Goal: Feedback & Contribution: Leave review/rating

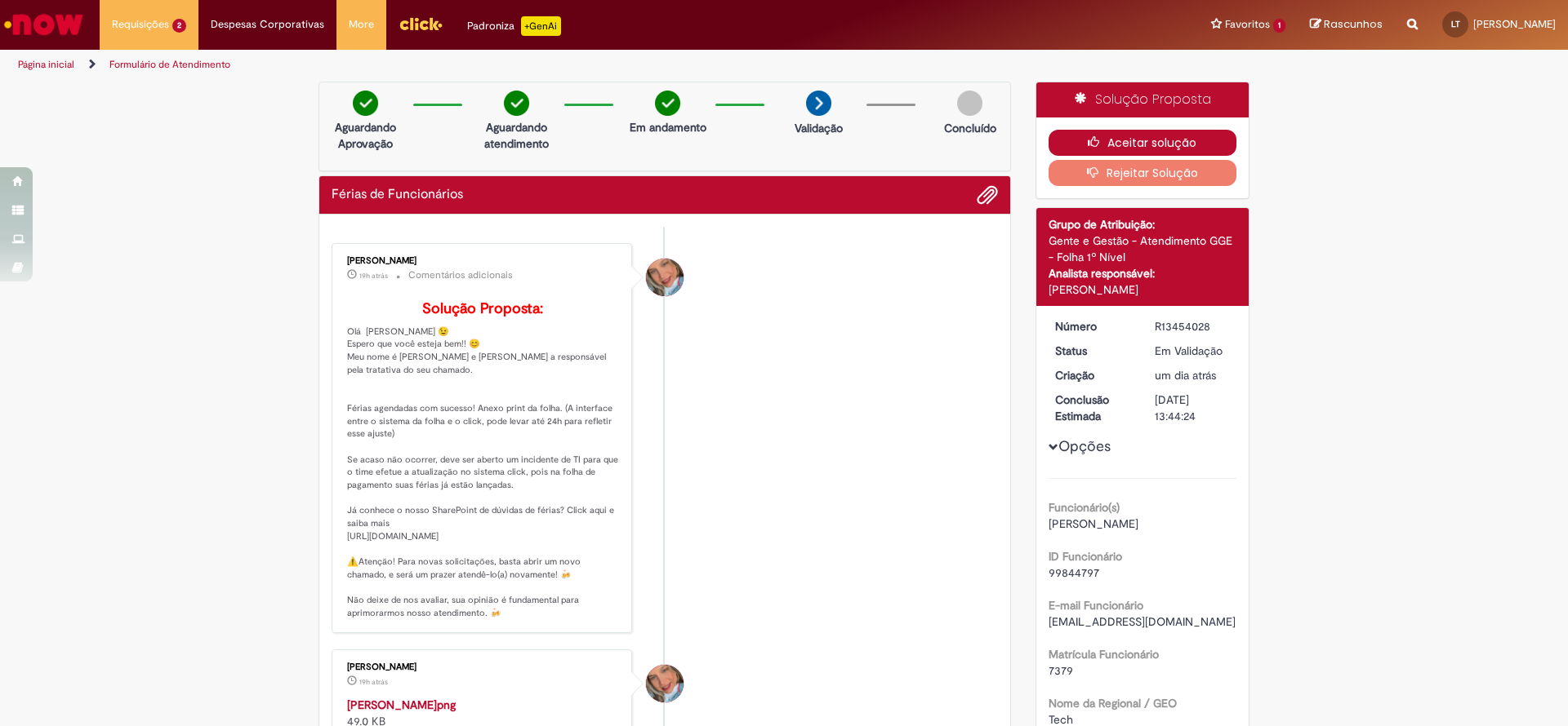
click at [1179, 142] on button "Aceitar solução" at bounding box center [1143, 143] width 188 height 26
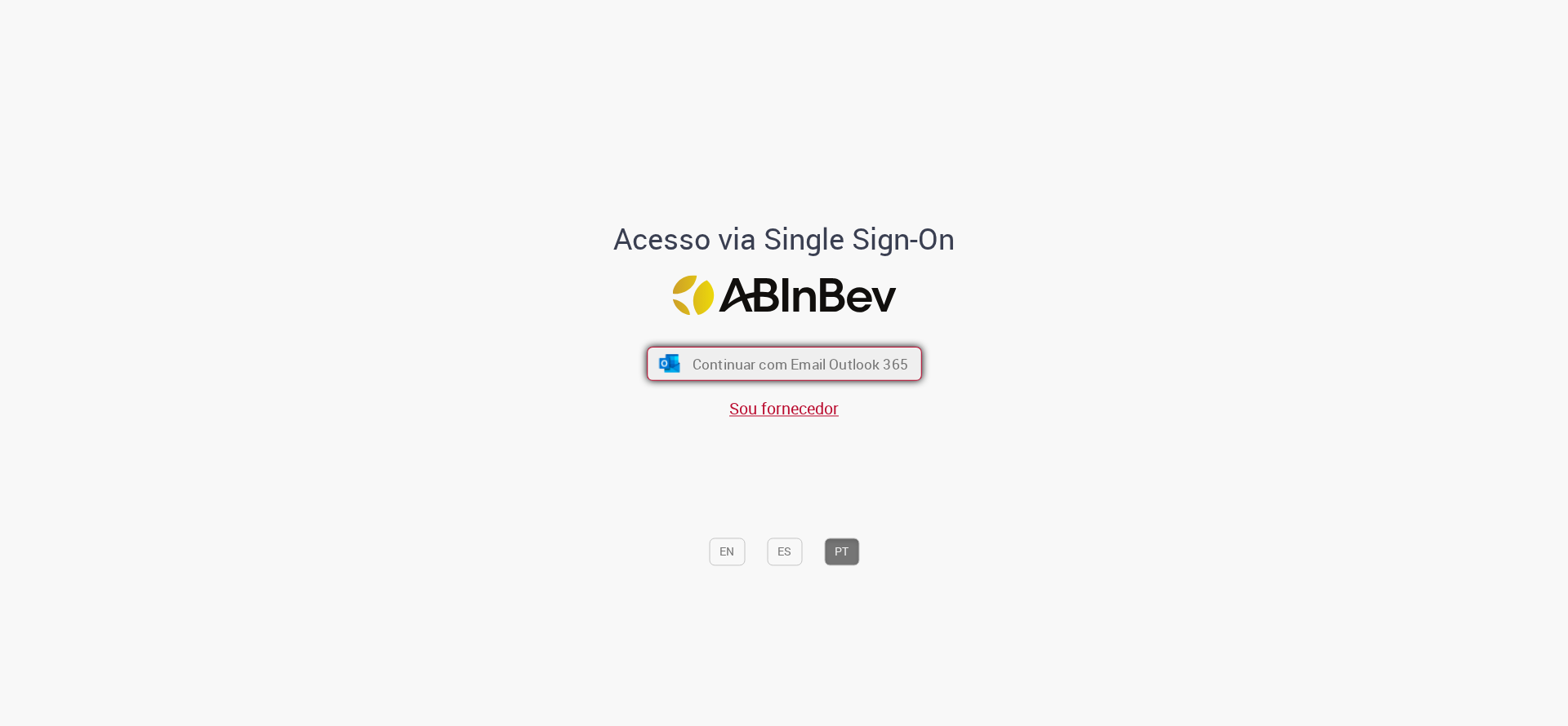
click at [758, 354] on span "Continuar com Email Outlook 365" at bounding box center [800, 363] width 216 height 19
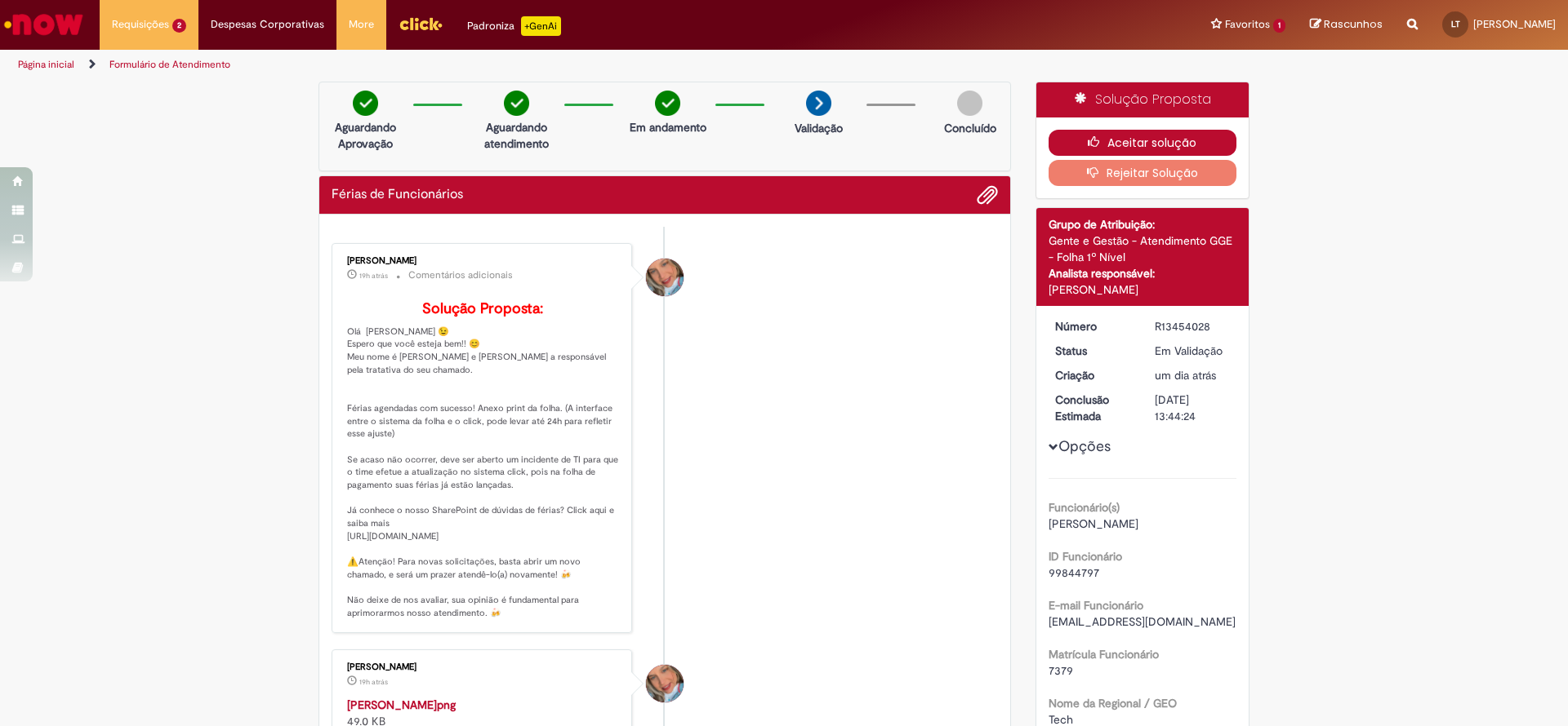
click at [1114, 142] on button "Aceitar solução" at bounding box center [1143, 143] width 188 height 26
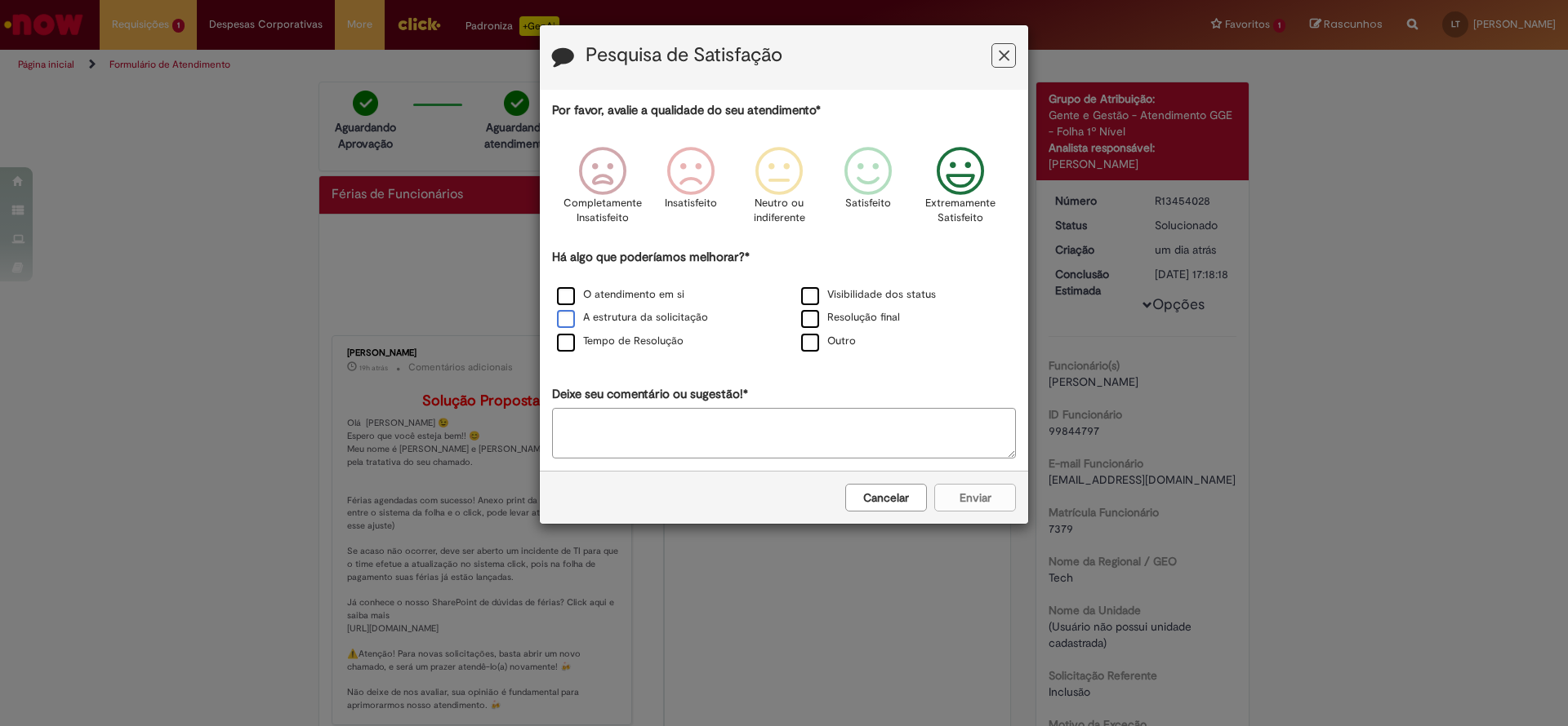
drag, startPoint x: 968, startPoint y: 175, endPoint x: 663, endPoint y: 318, distance: 336.9
click at [967, 175] on icon "Feedback" at bounding box center [961, 172] width 61 height 49
click at [633, 288] on label "O atendimento em si" at bounding box center [620, 294] width 128 height 16
drag, startPoint x: 618, startPoint y: 321, endPoint x: 623, endPoint y: 338, distance: 17.7
click at [619, 321] on label "A estrutura da solicitação" at bounding box center [633, 317] width 151 height 16
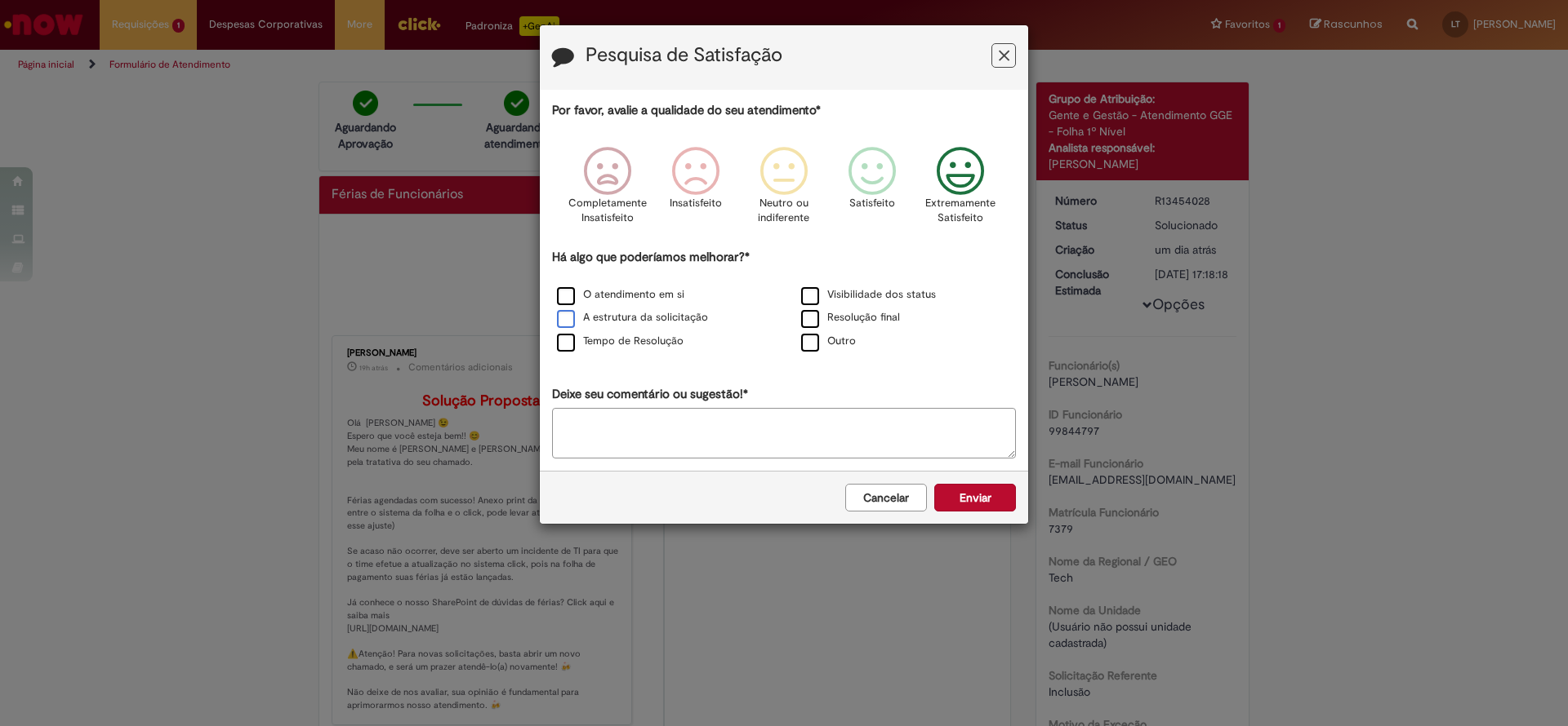
click at [573, 320] on label "A estrutura da solicitação" at bounding box center [633, 317] width 151 height 16
drag, startPoint x: 849, startPoint y: 308, endPoint x: 842, endPoint y: 317, distance: 11.4
click at [846, 312] on div "Resolução final" at bounding box center [906, 318] width 244 height 24
drag, startPoint x: 842, startPoint y: 317, endPoint x: 827, endPoint y: 357, distance: 42.7
click at [842, 317] on label "Resolução final" at bounding box center [851, 317] width 99 height 16
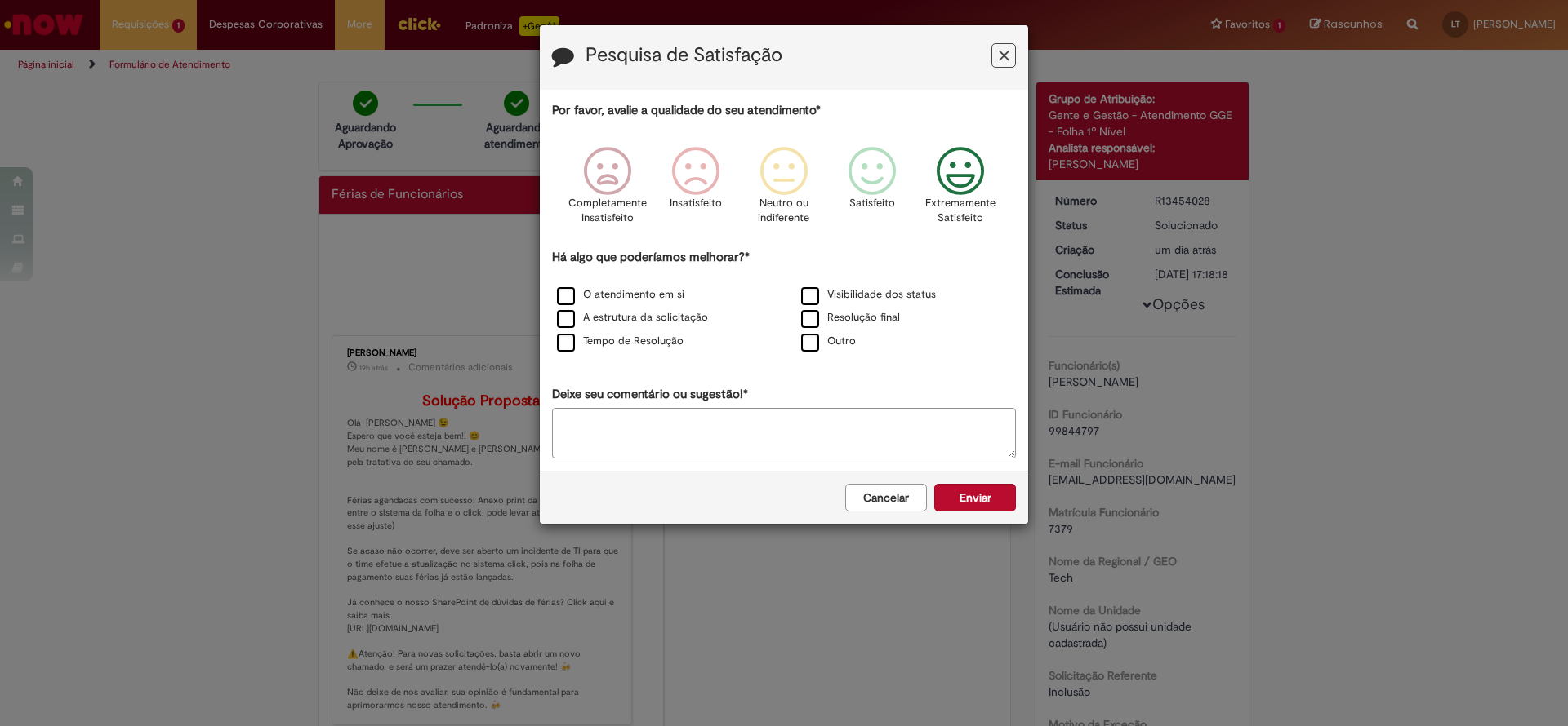
click at [825, 411] on textarea "Deixe seu comentário ou sugestão!*" at bounding box center [784, 433] width 464 height 51
type textarea "**********"
click at [986, 489] on button "Enviar" at bounding box center [975, 498] width 81 height 28
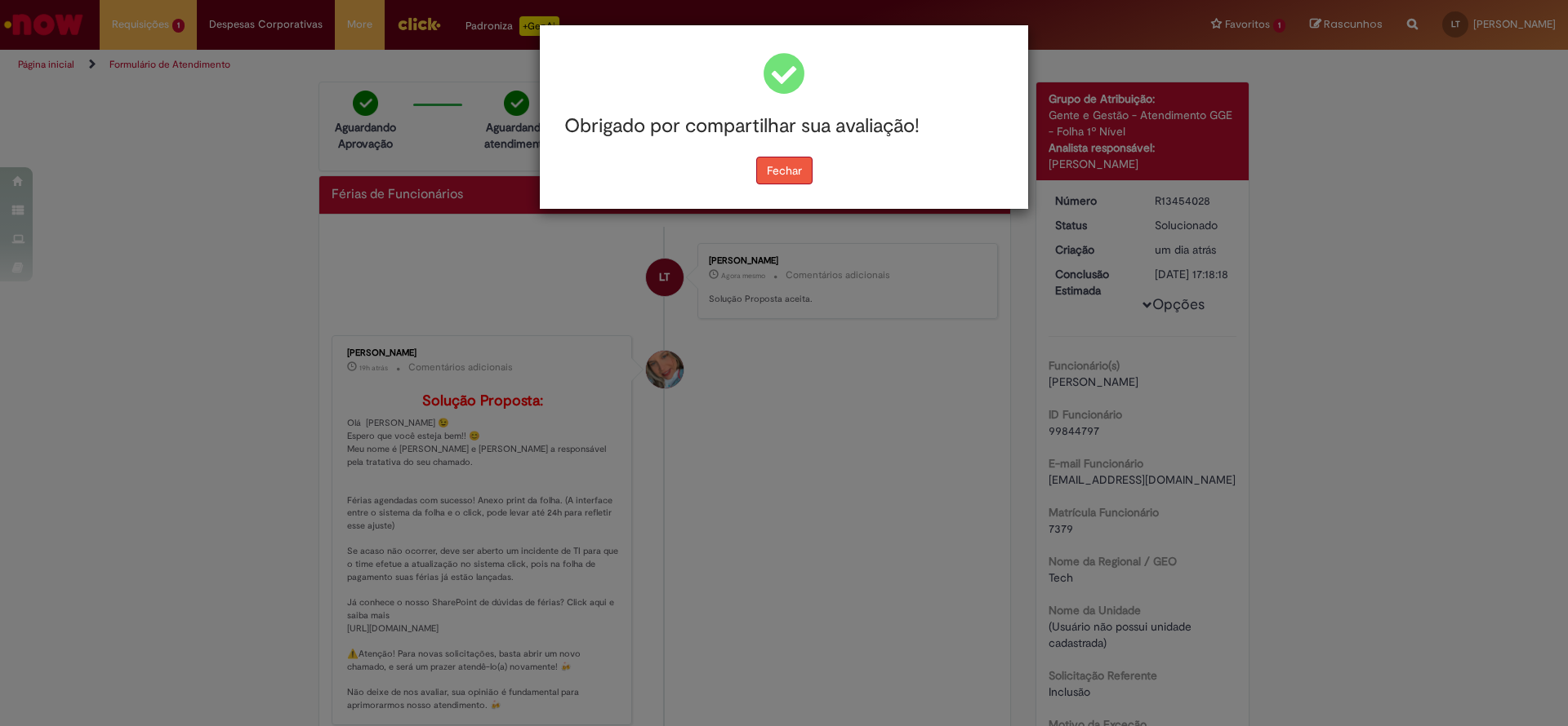
click at [787, 170] on button "Fechar" at bounding box center [784, 171] width 56 height 28
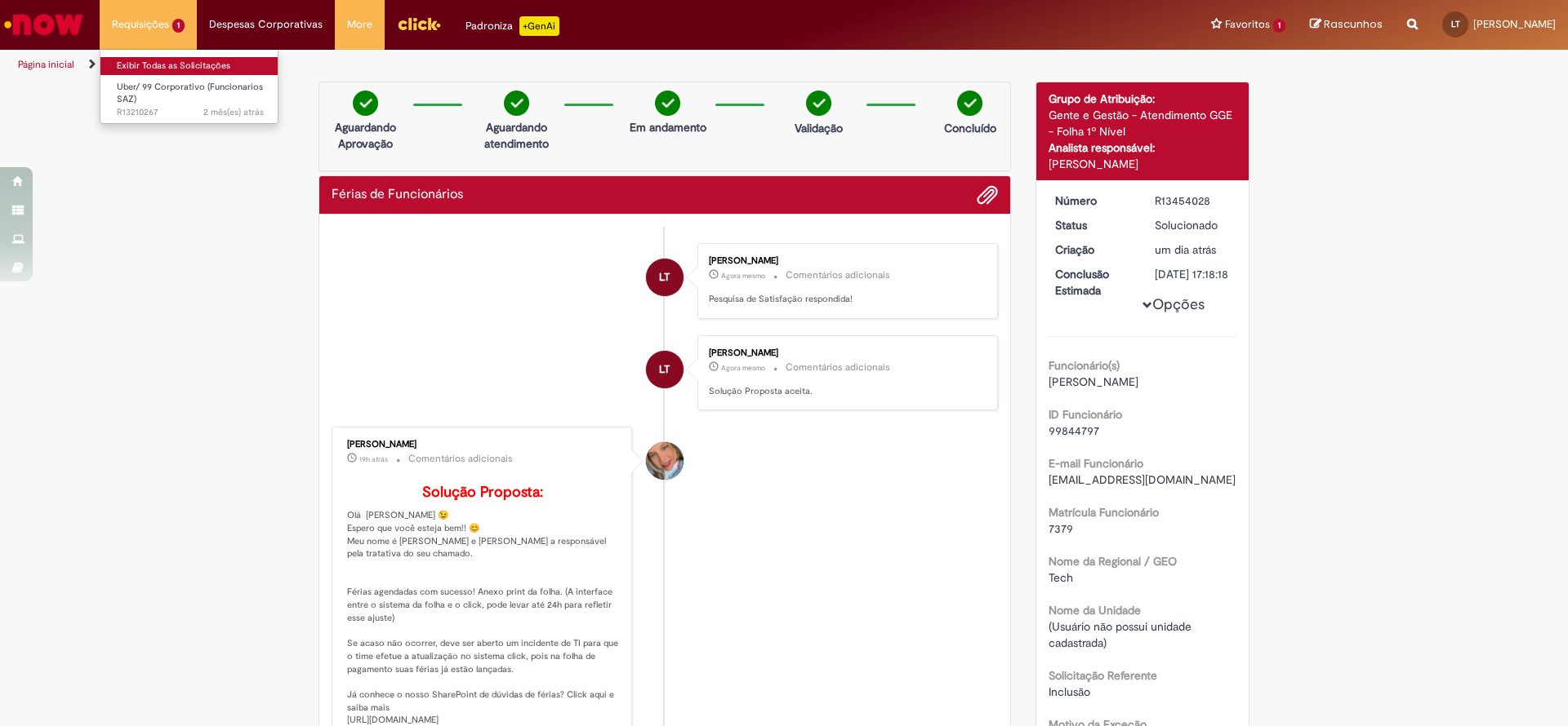
click at [117, 64] on link "Exibir Todas as Solicitações" at bounding box center [190, 66] width 179 height 18
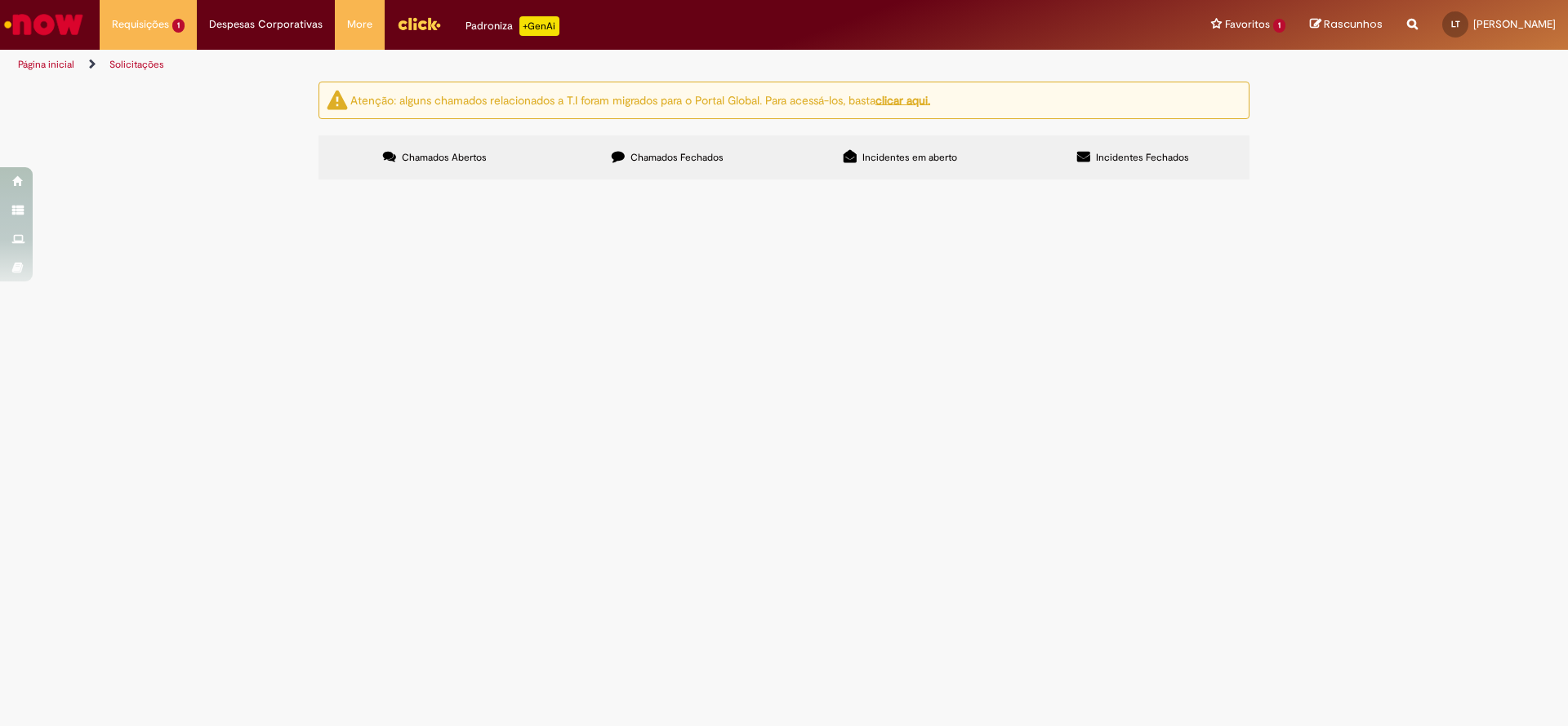
drag, startPoint x: 1042, startPoint y: 608, endPoint x: 994, endPoint y: 719, distance: 120.9
click at [1027, 635] on main "Solicitações Atenção: alguns chamados relacionados a T.I foram migrados para o …" at bounding box center [784, 403] width 1568 height 645
